Goal: Check status: Check status

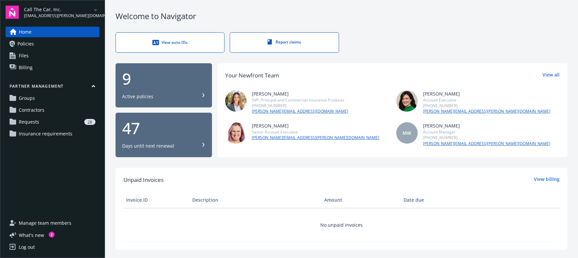
click at [21, 125] on span "Requests" at bounding box center [29, 121] width 20 height 11
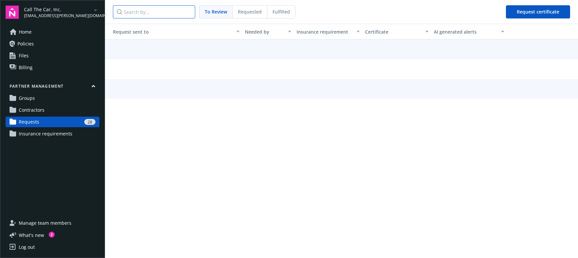
click at [156, 15] on input "Search by..." at bounding box center [154, 11] width 82 height 13
paste input "Grace Medical Transportation"
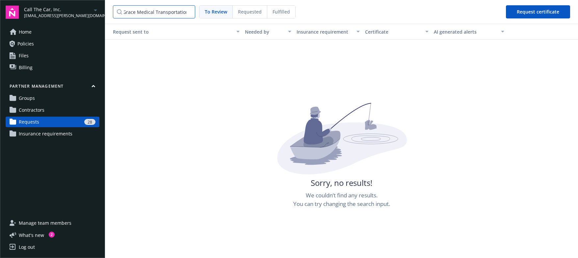
type input "Grace Medical Transportation"
click at [272, 12] on span "Fulfilled" at bounding box center [280, 11] width 17 height 7
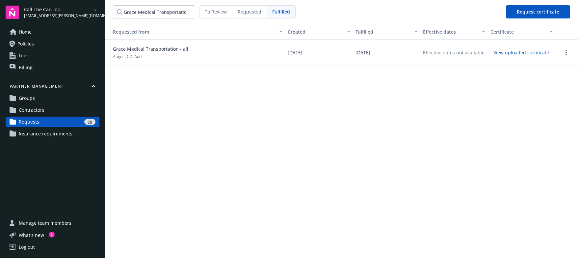
click at [515, 54] on button "View uploaded certificate" at bounding box center [521, 52] width 62 height 10
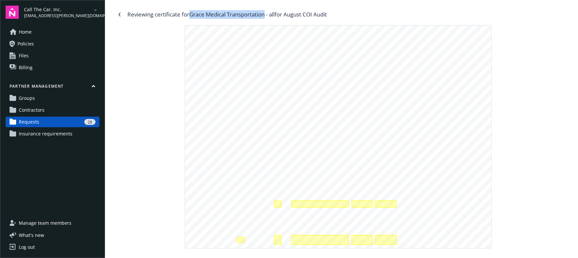
drag, startPoint x: 192, startPoint y: 14, endPoint x: 268, endPoint y: 16, distance: 76.0
click at [268, 16] on div "Reviewing certificate for Grace Medical Transportation - all for August COI Aud…" at bounding box center [226, 14] width 199 height 9
copy div "Grace Medical Transportation"
